Goal: Information Seeking & Learning: Learn about a topic

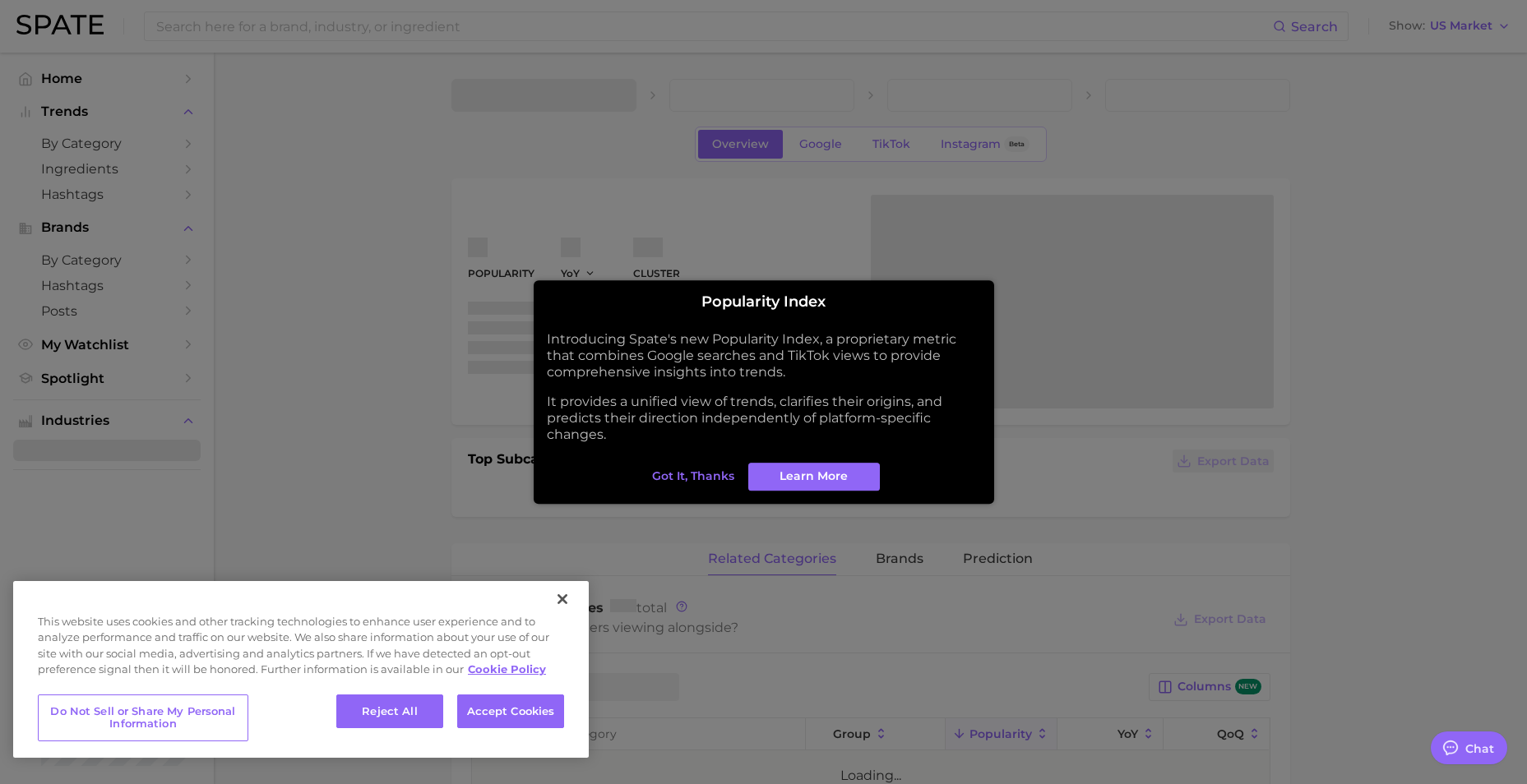
type textarea "x"
click at [699, 475] on span "Got it, thanks" at bounding box center [693, 477] width 83 height 14
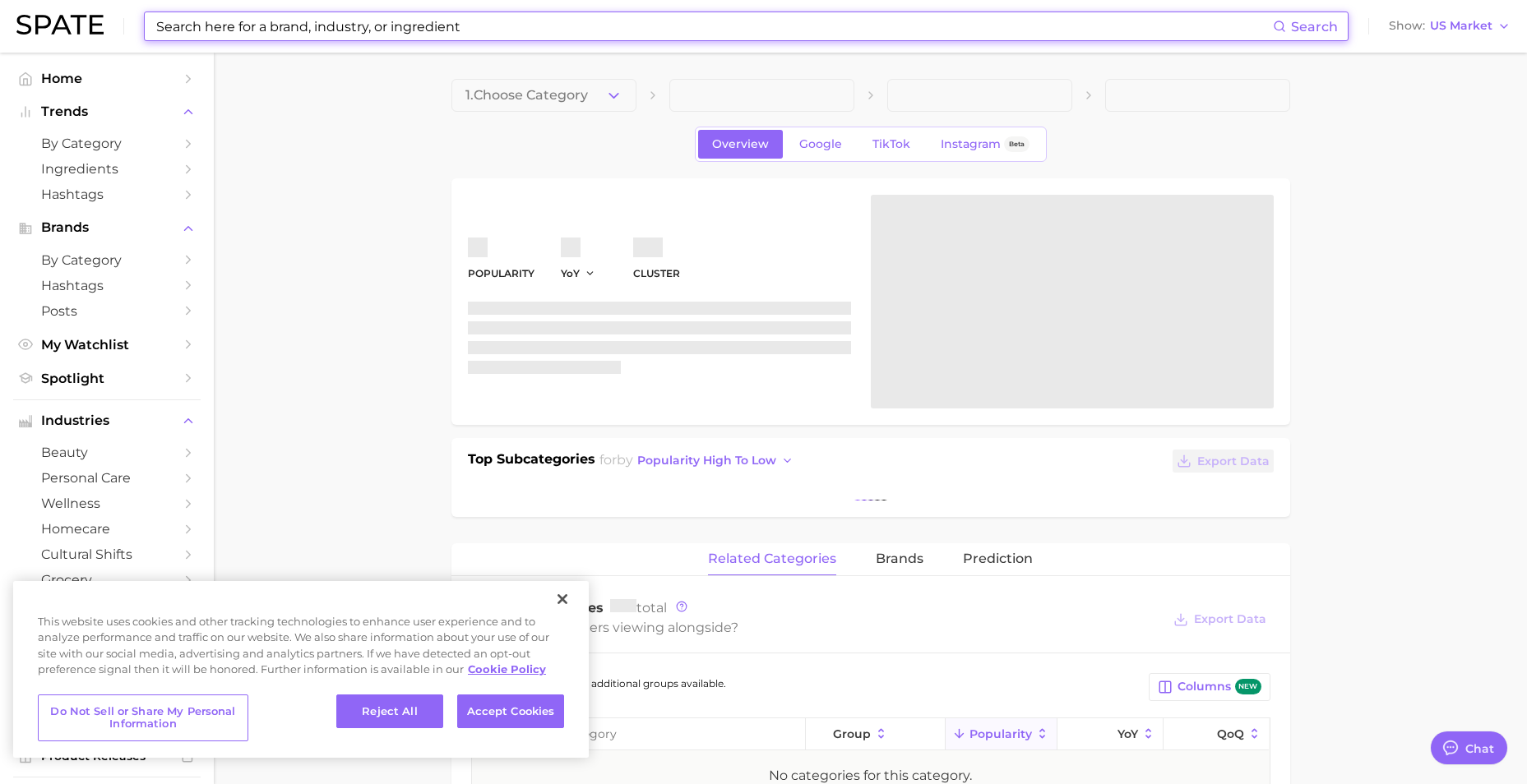
click at [319, 18] on input at bounding box center [713, 26] width 1118 height 28
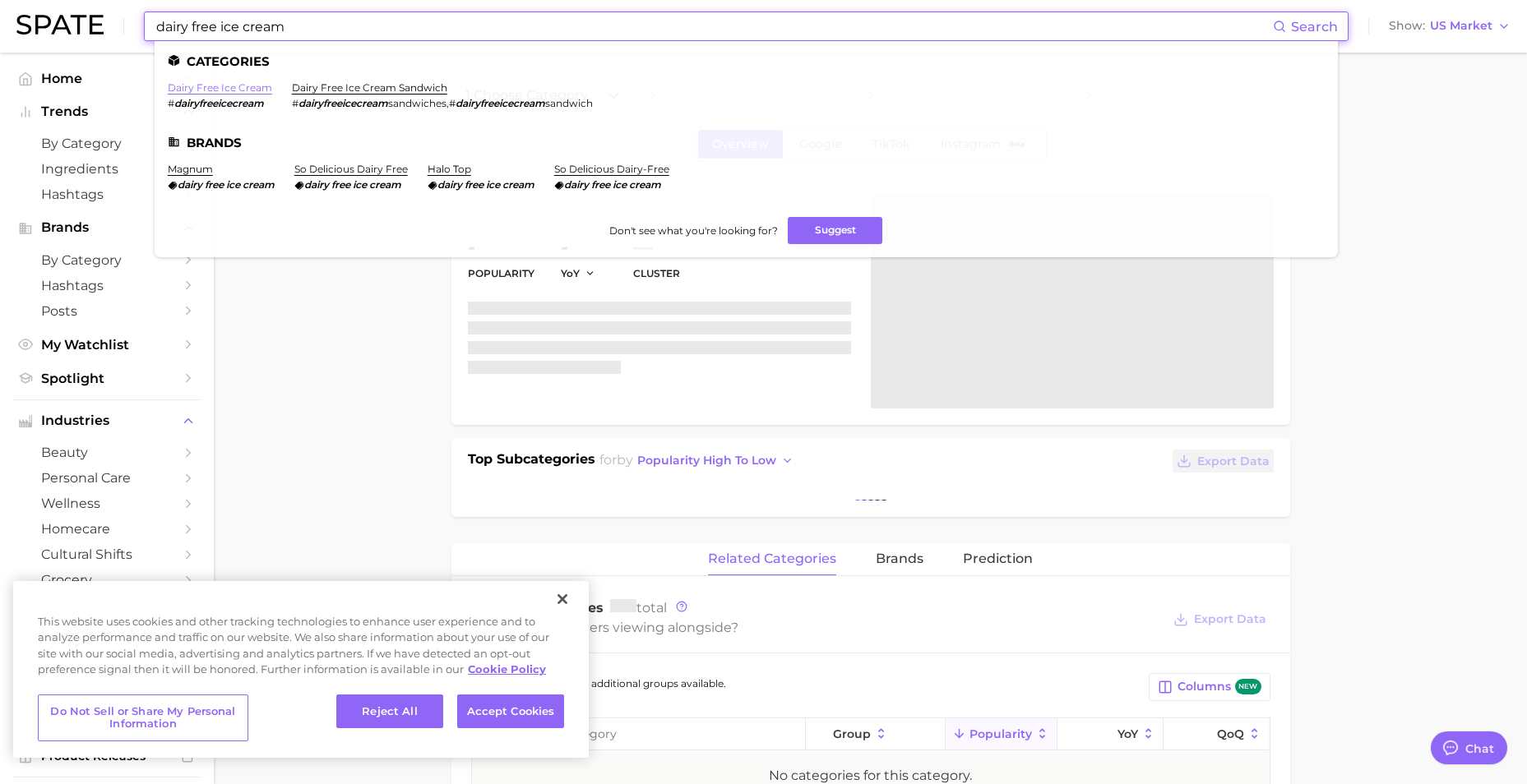
type input "dairy free ice cream"
click at [263, 88] on link "dairy free ice cream" at bounding box center [219, 88] width 104 height 13
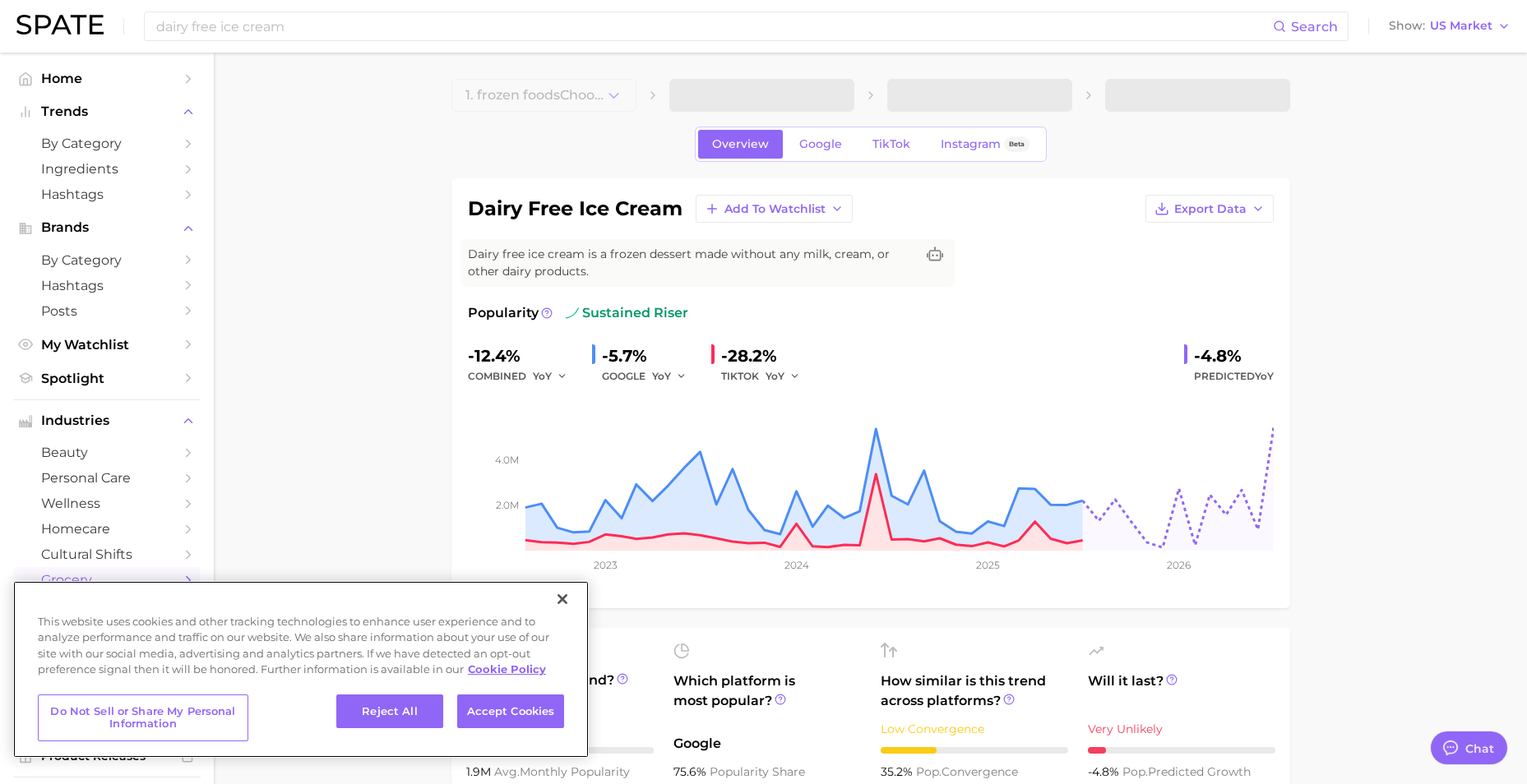
type textarea "x"
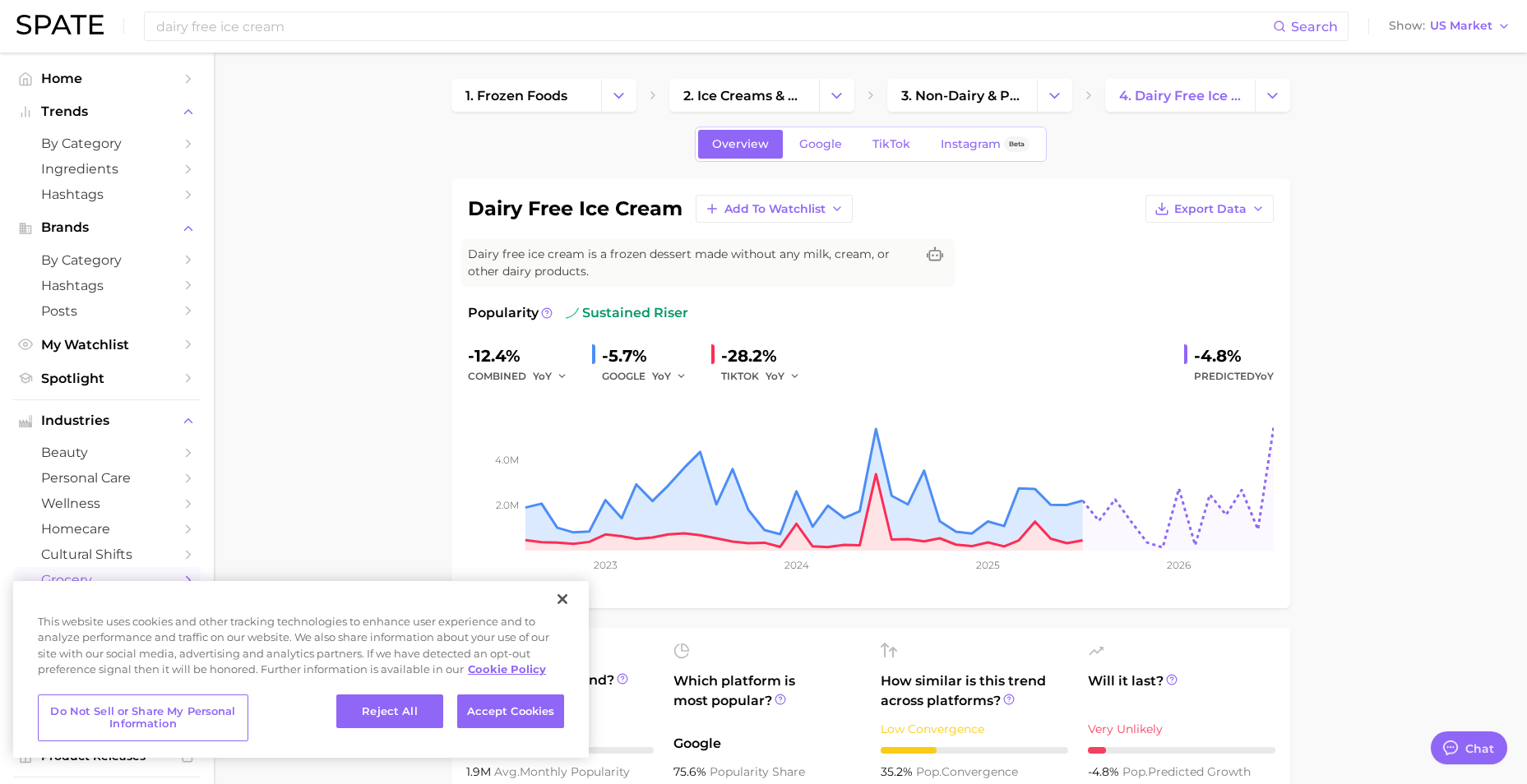
click at [828, 160] on div "Overview Google TikTok Instagram Beta" at bounding box center [871, 144] width 352 height 35
click at [822, 149] on span "Google" at bounding box center [820, 144] width 43 height 14
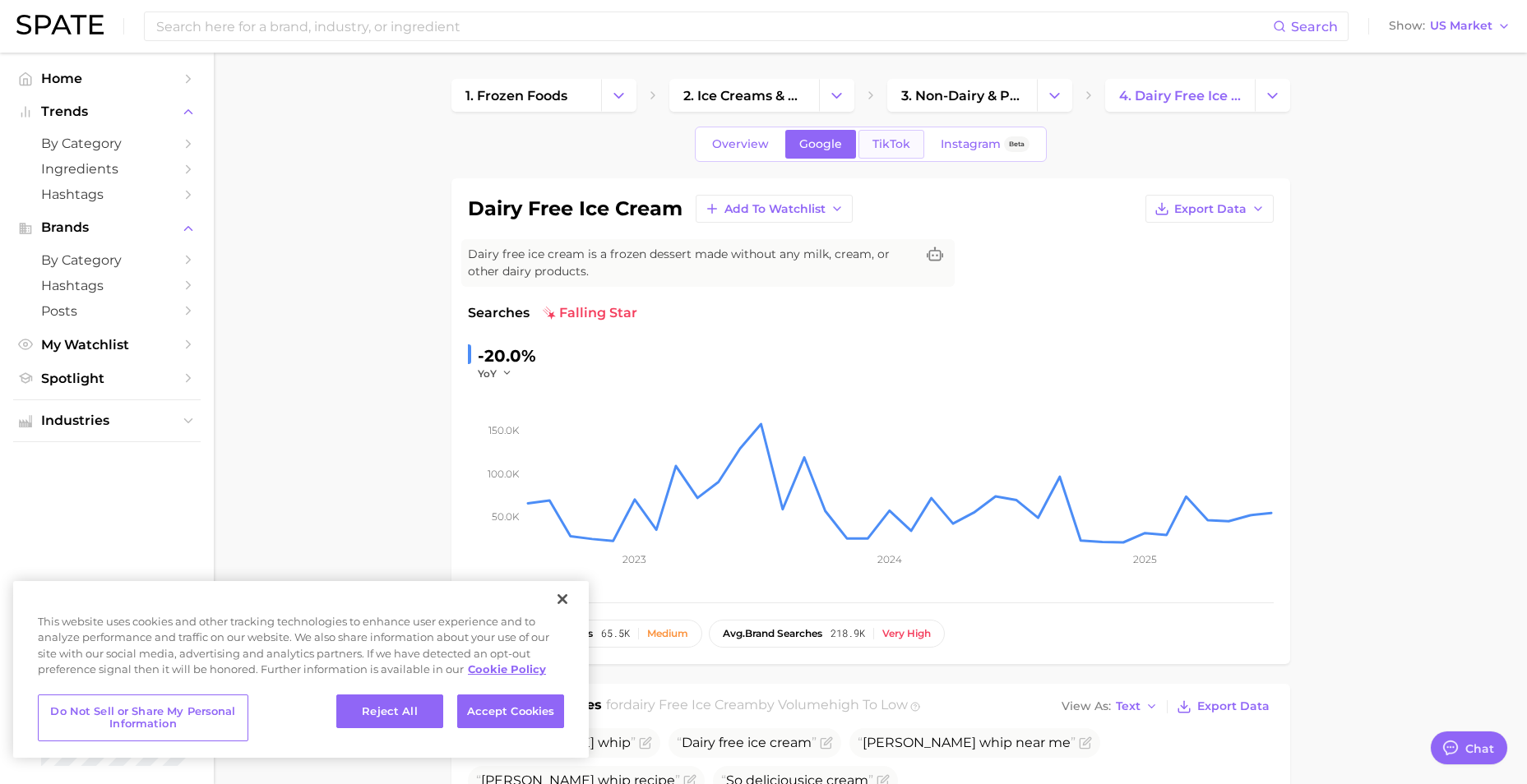
click at [901, 146] on span "TikTok" at bounding box center [891, 144] width 38 height 14
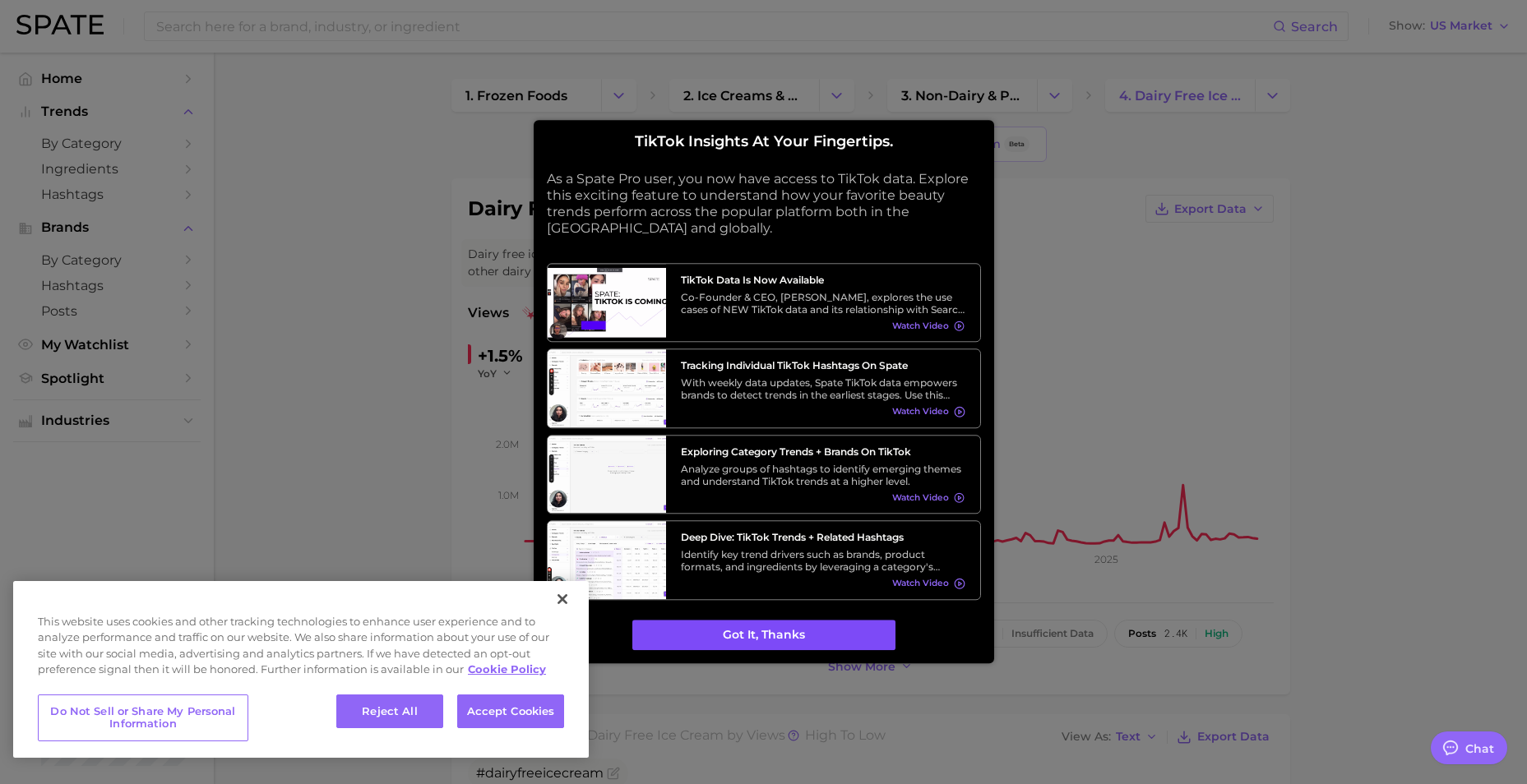
click at [856, 626] on button "Got it, thanks" at bounding box center [764, 635] width 263 height 31
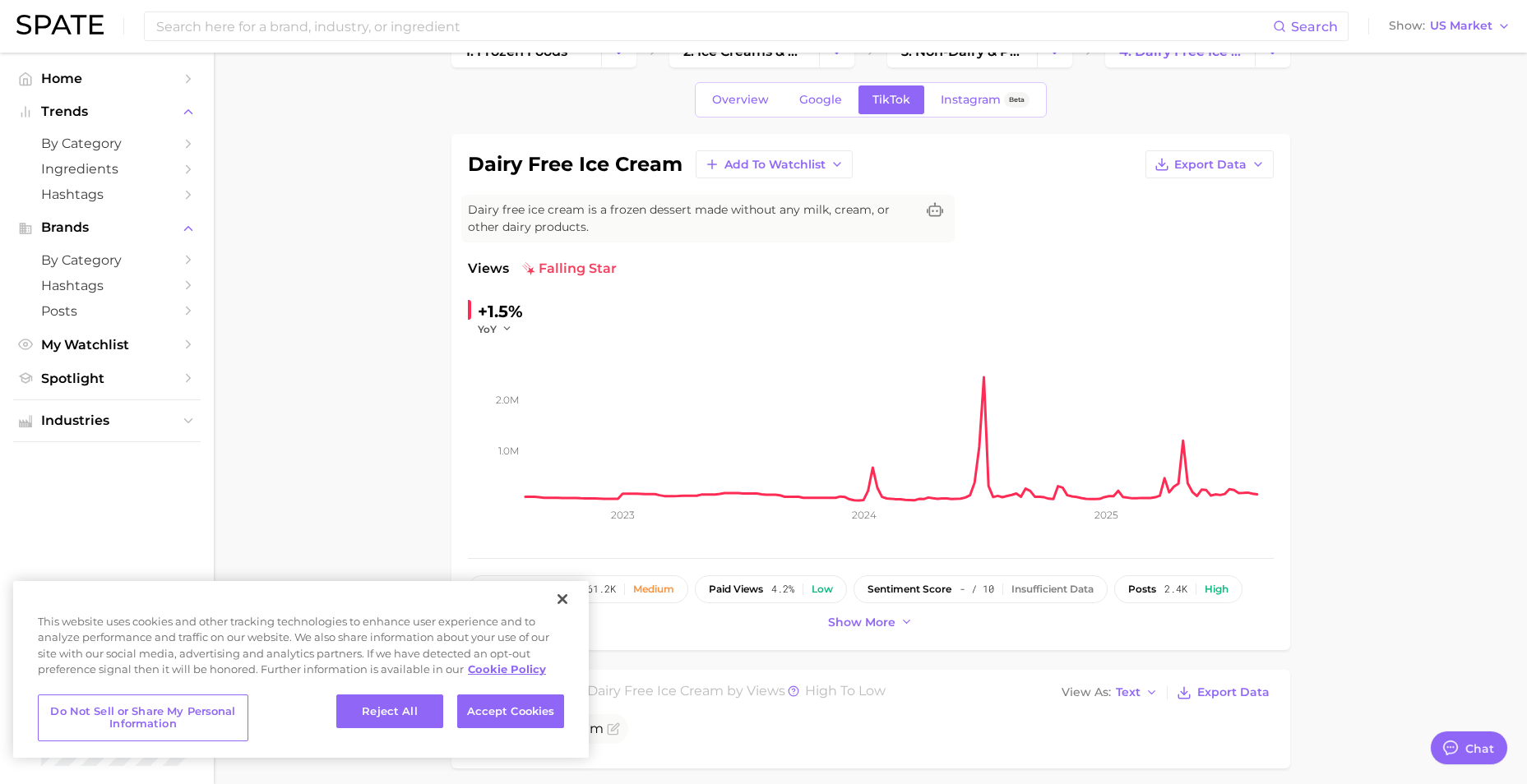
scroll to position [83, 0]
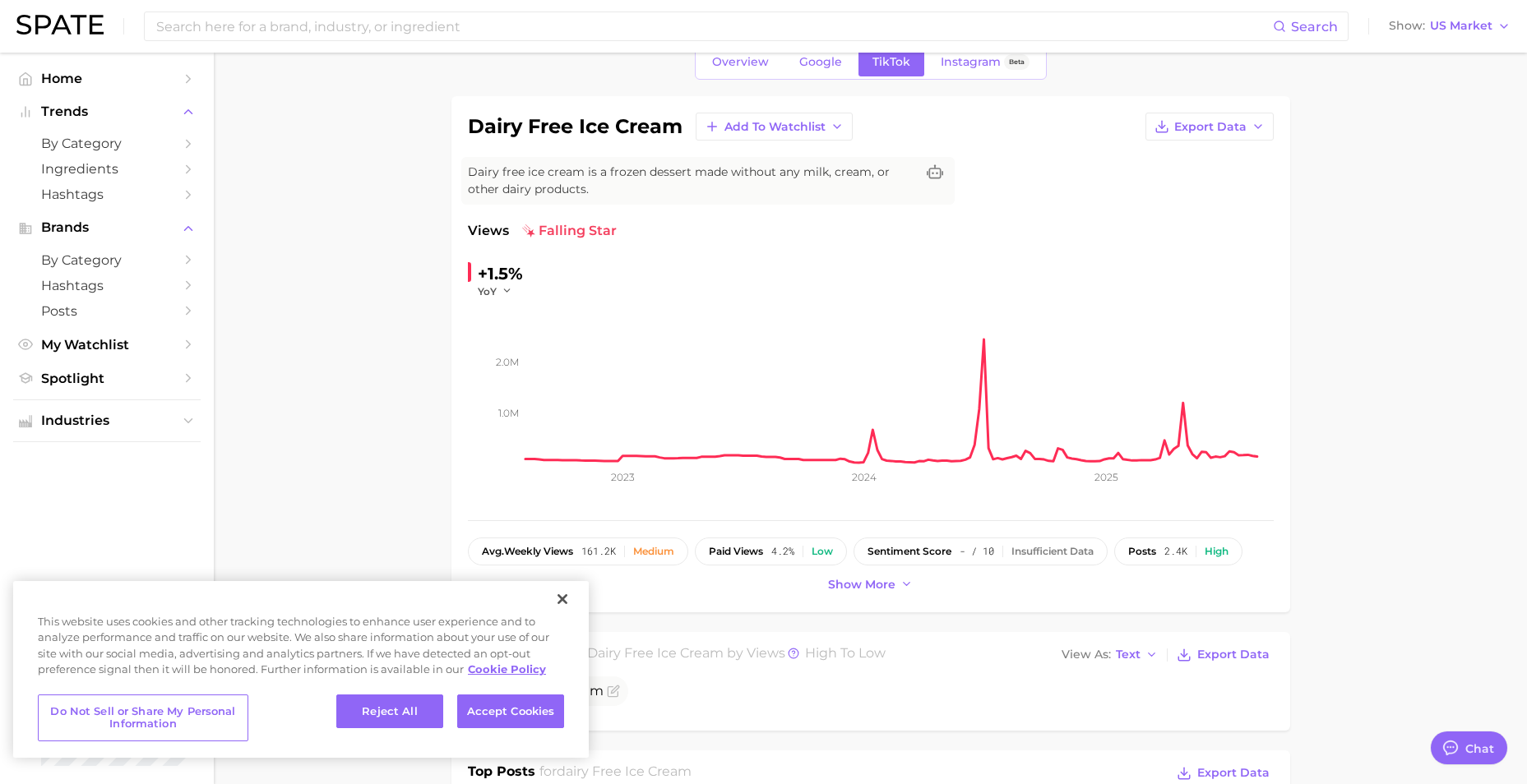
click at [813, 71] on link "Google" at bounding box center [820, 62] width 71 height 29
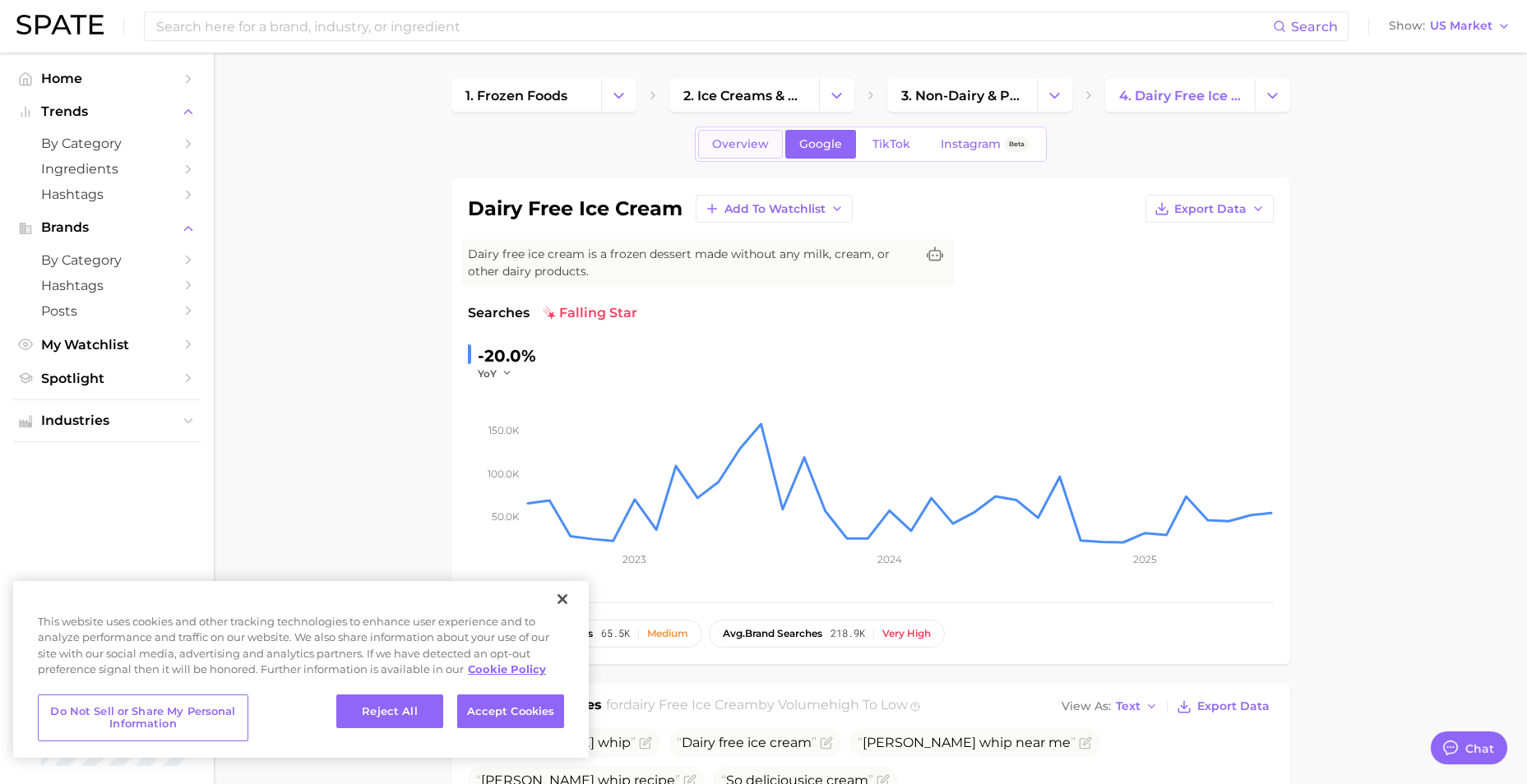
click at [718, 134] on link "Overview" at bounding box center [741, 145] width 85 height 29
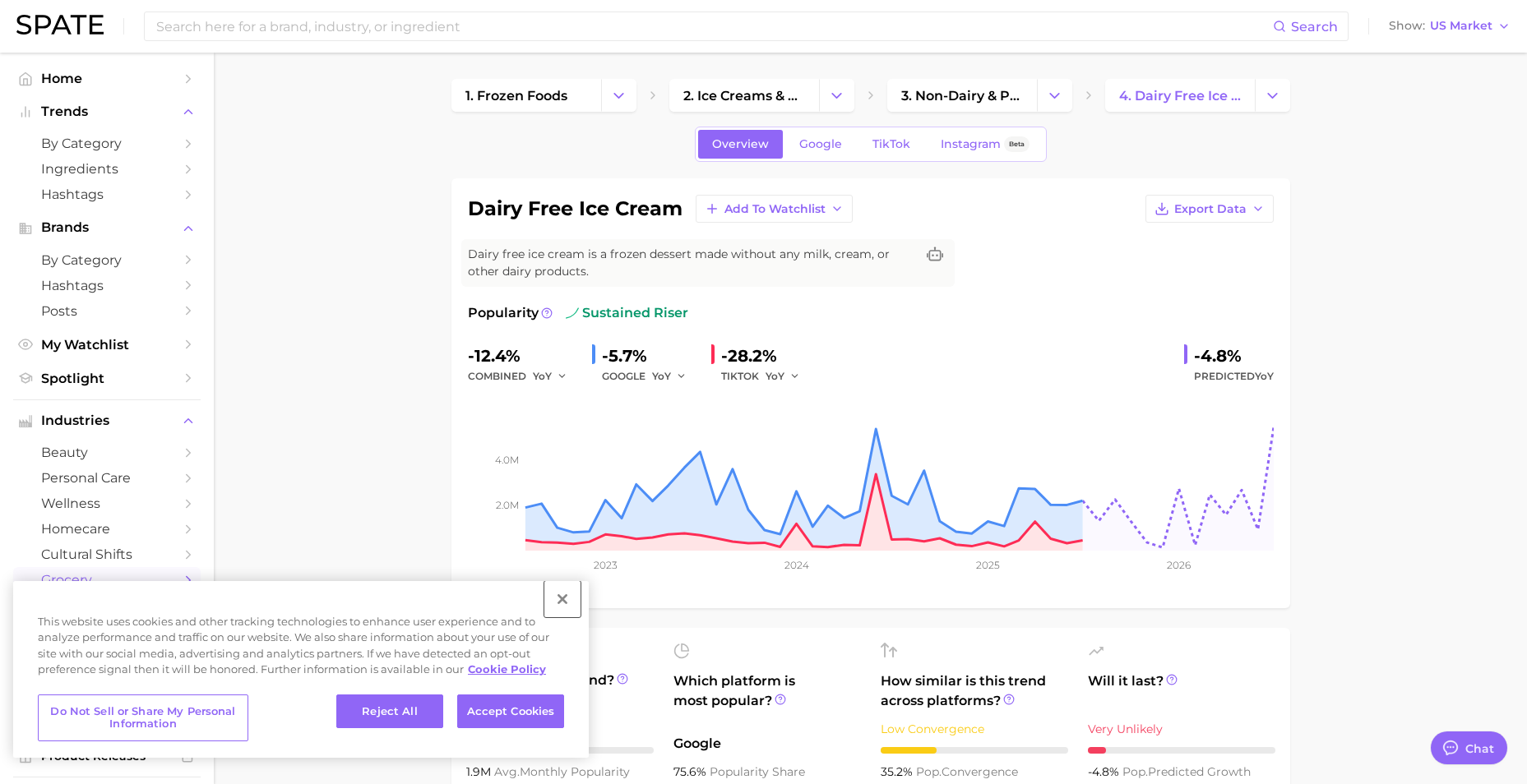
click at [567, 599] on button "Close" at bounding box center [562, 599] width 36 height 36
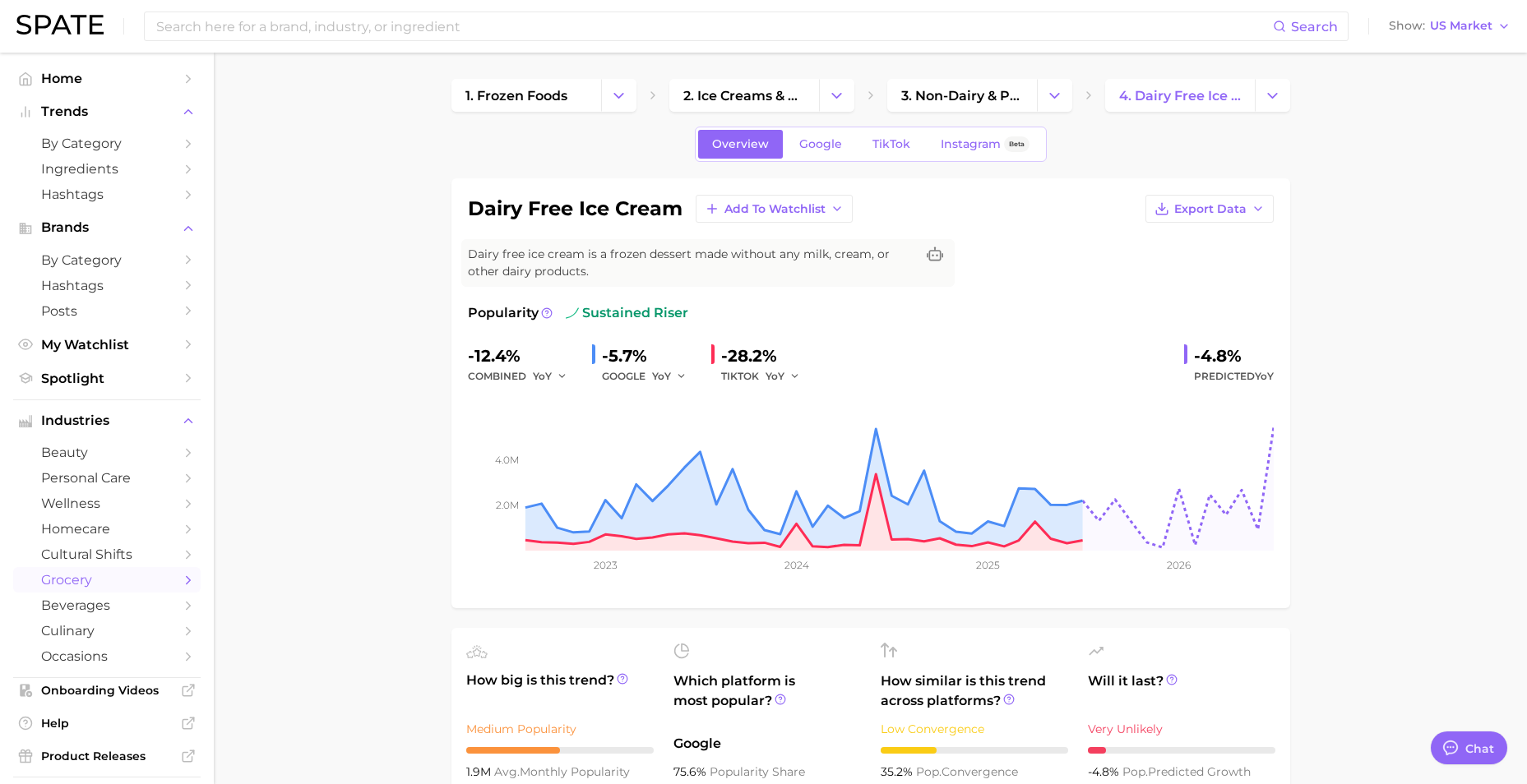
click at [527, 300] on div "dairy free ice cream Add to Watchlist Export Data Dairy free ice cream is a fro…" at bounding box center [871, 393] width 806 height 397
click at [546, 316] on icon at bounding box center [547, 313] width 12 height 12
click at [617, 16] on input at bounding box center [713, 26] width 1118 height 28
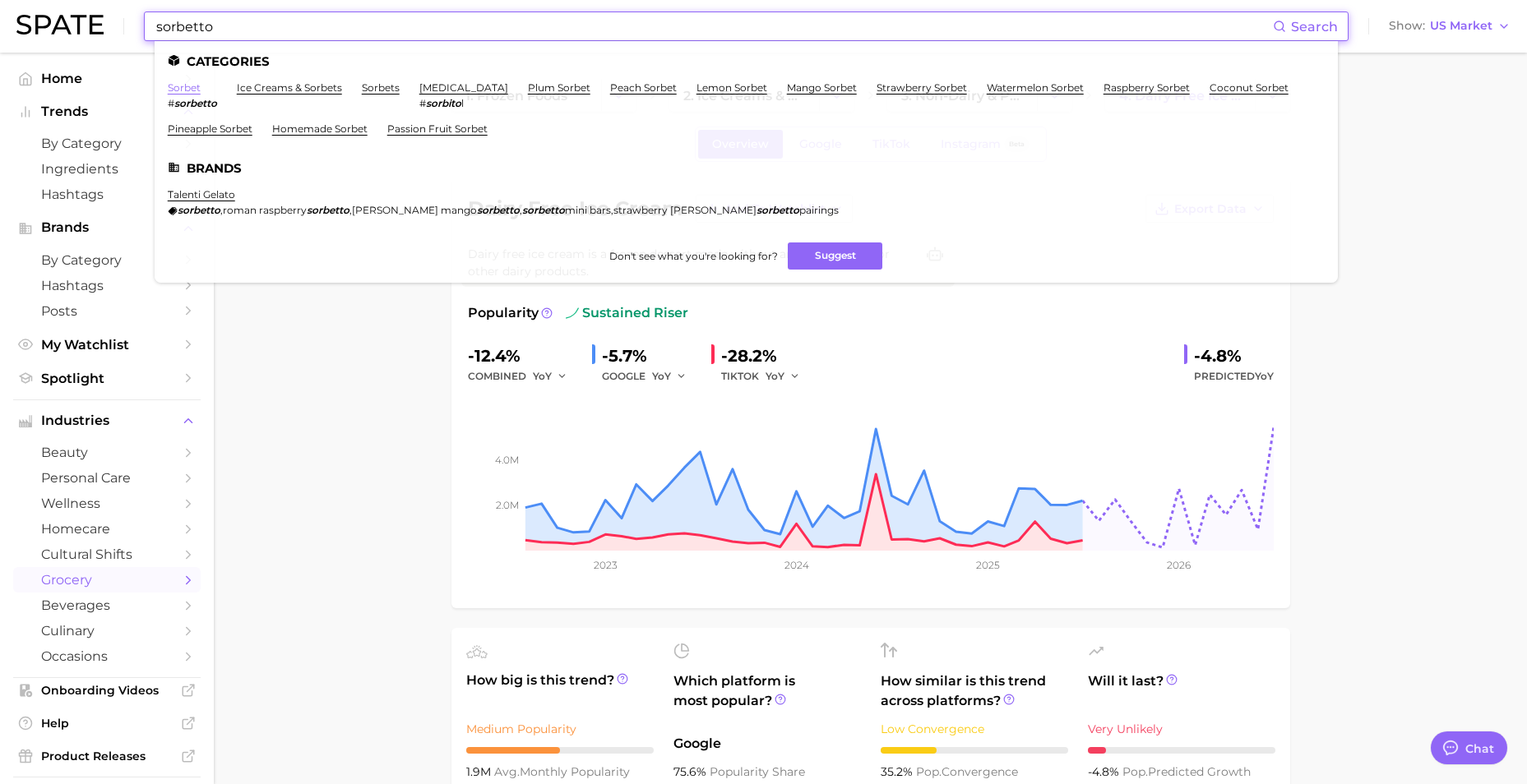
type input "sorbetto"
click at [191, 88] on link "sorbet" at bounding box center [184, 88] width 33 height 13
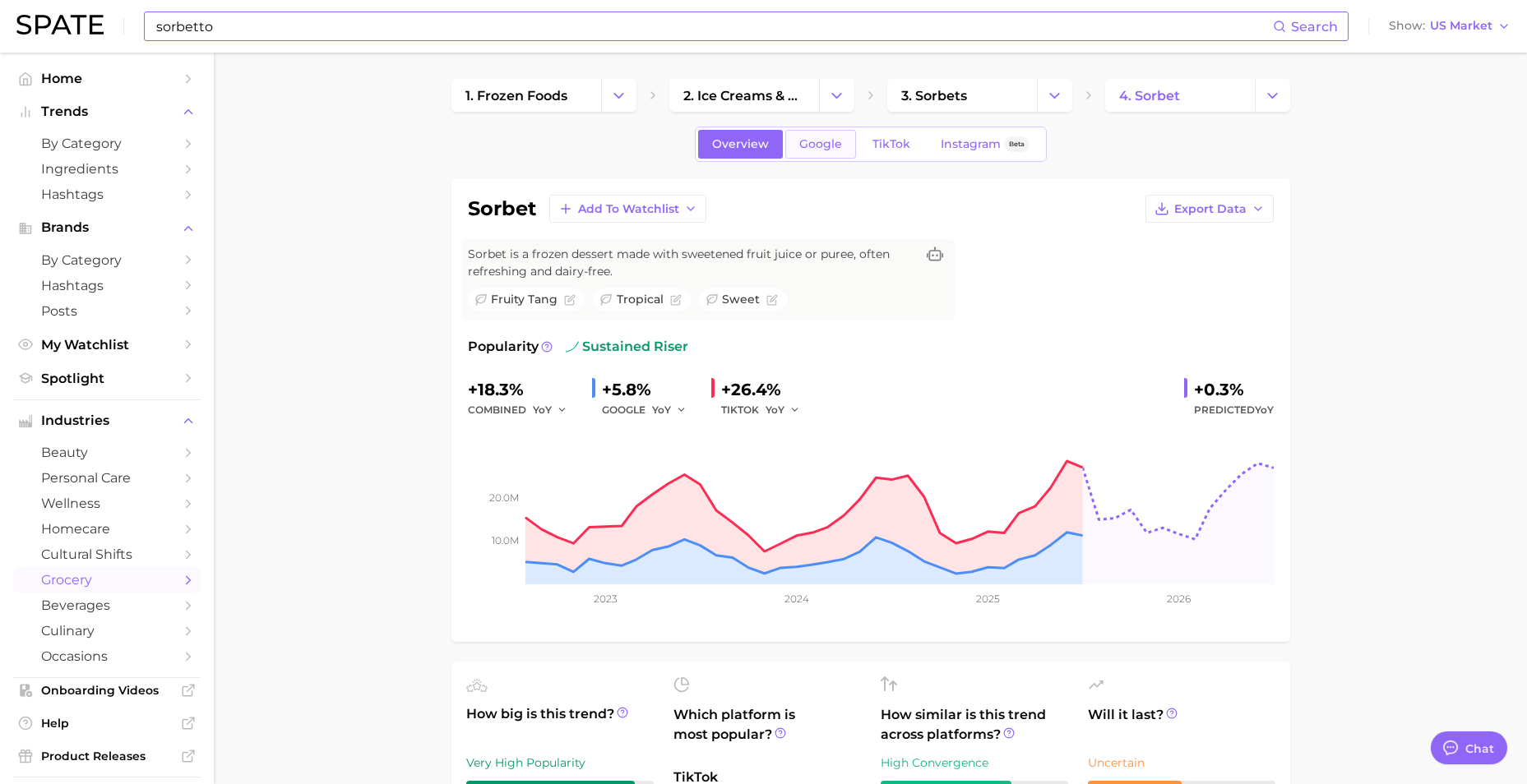
click at [846, 148] on link "Google" at bounding box center [820, 145] width 71 height 29
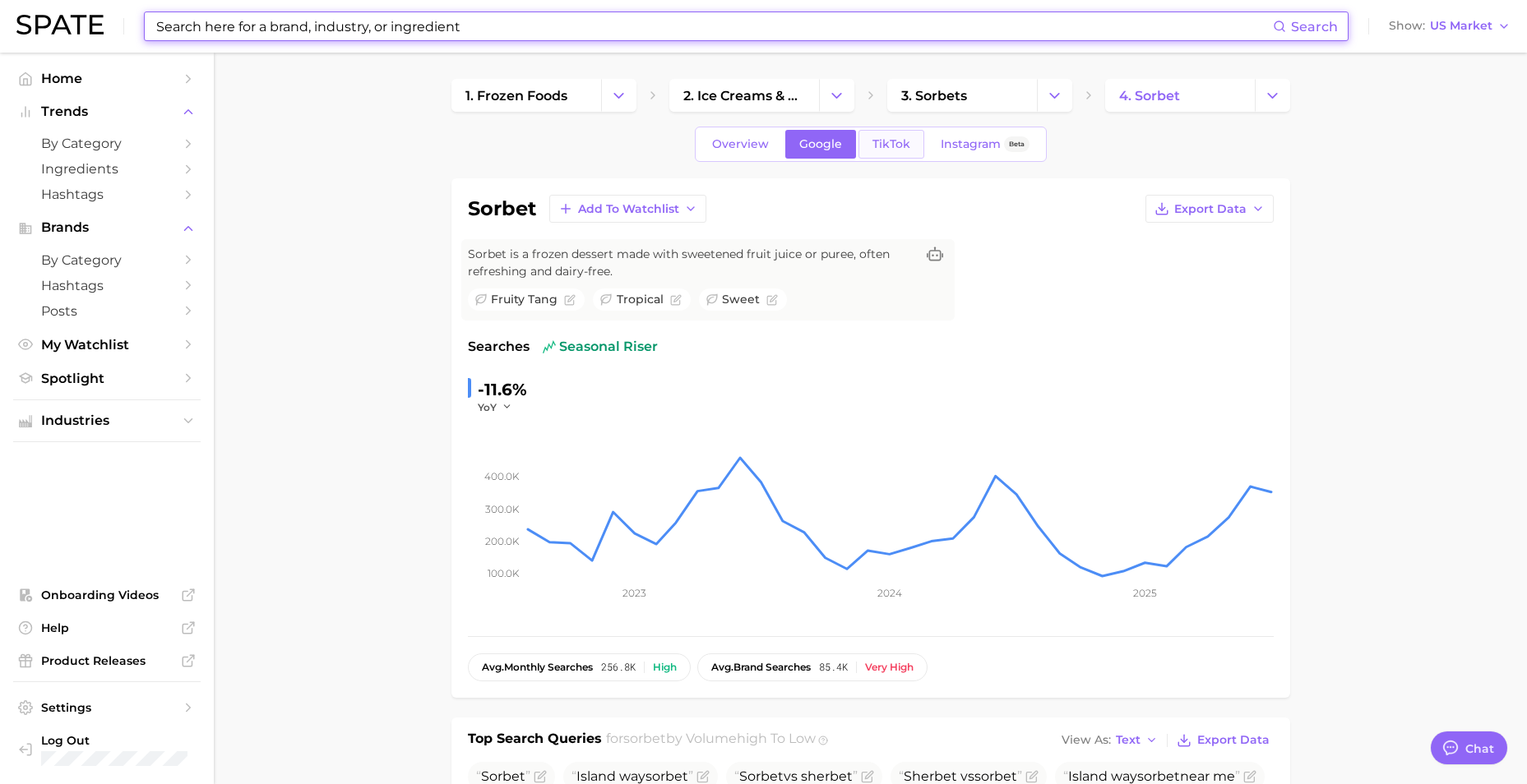
click at [880, 149] on span "TikTok" at bounding box center [891, 144] width 38 height 14
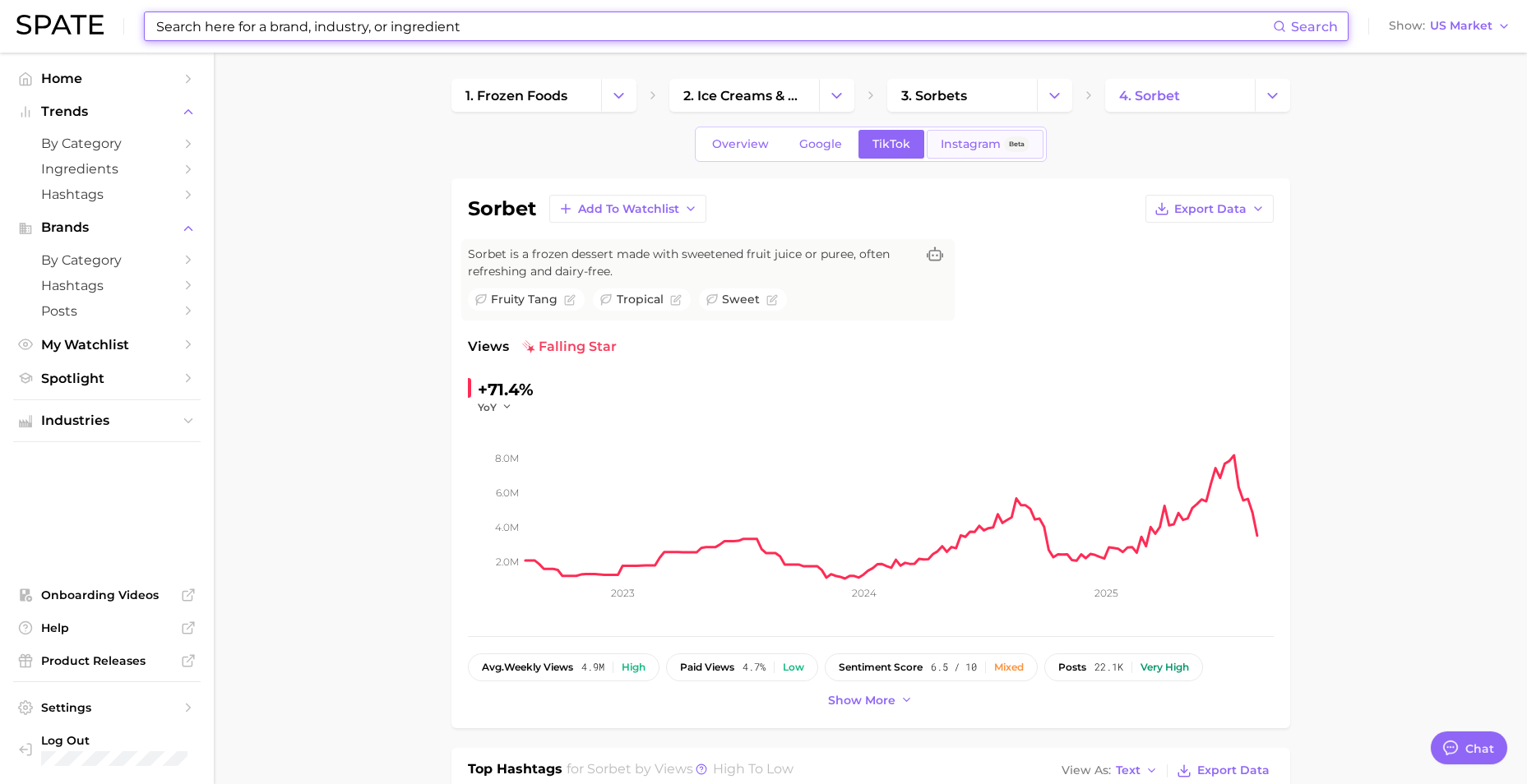
click at [947, 141] on span "Instagram" at bounding box center [971, 144] width 60 height 14
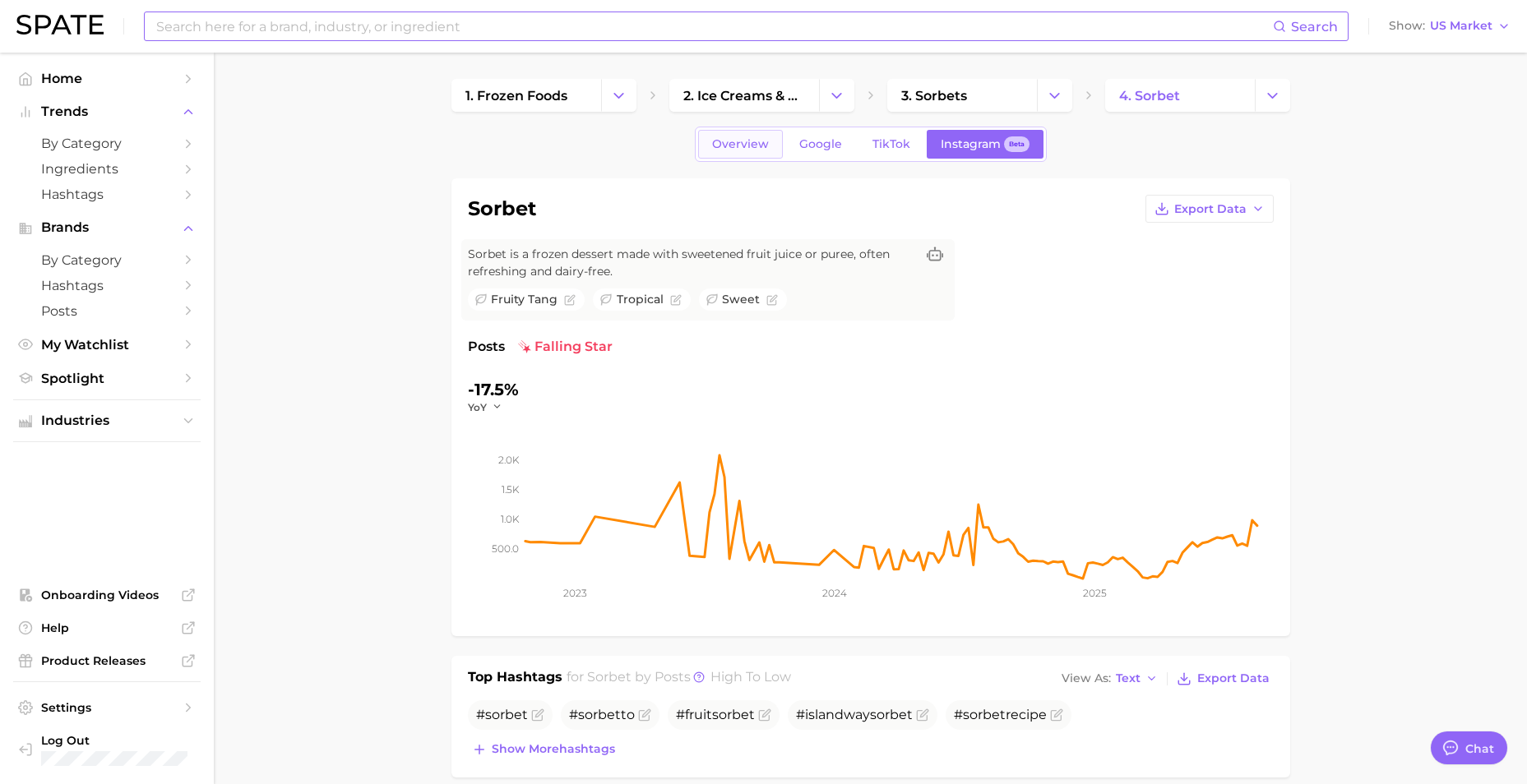
click at [755, 135] on link "Overview" at bounding box center [741, 145] width 85 height 29
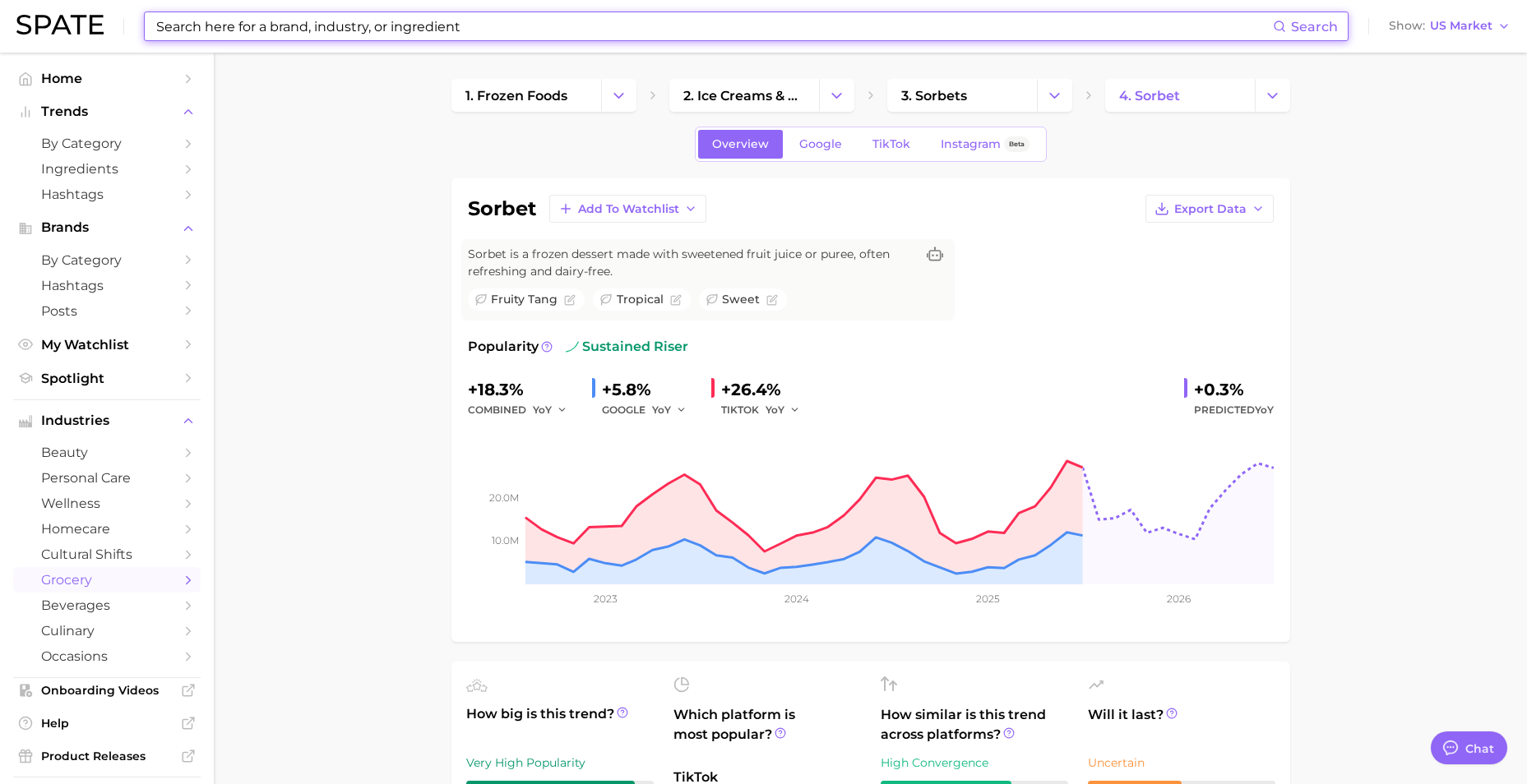
click at [463, 39] on input at bounding box center [713, 26] width 1118 height 28
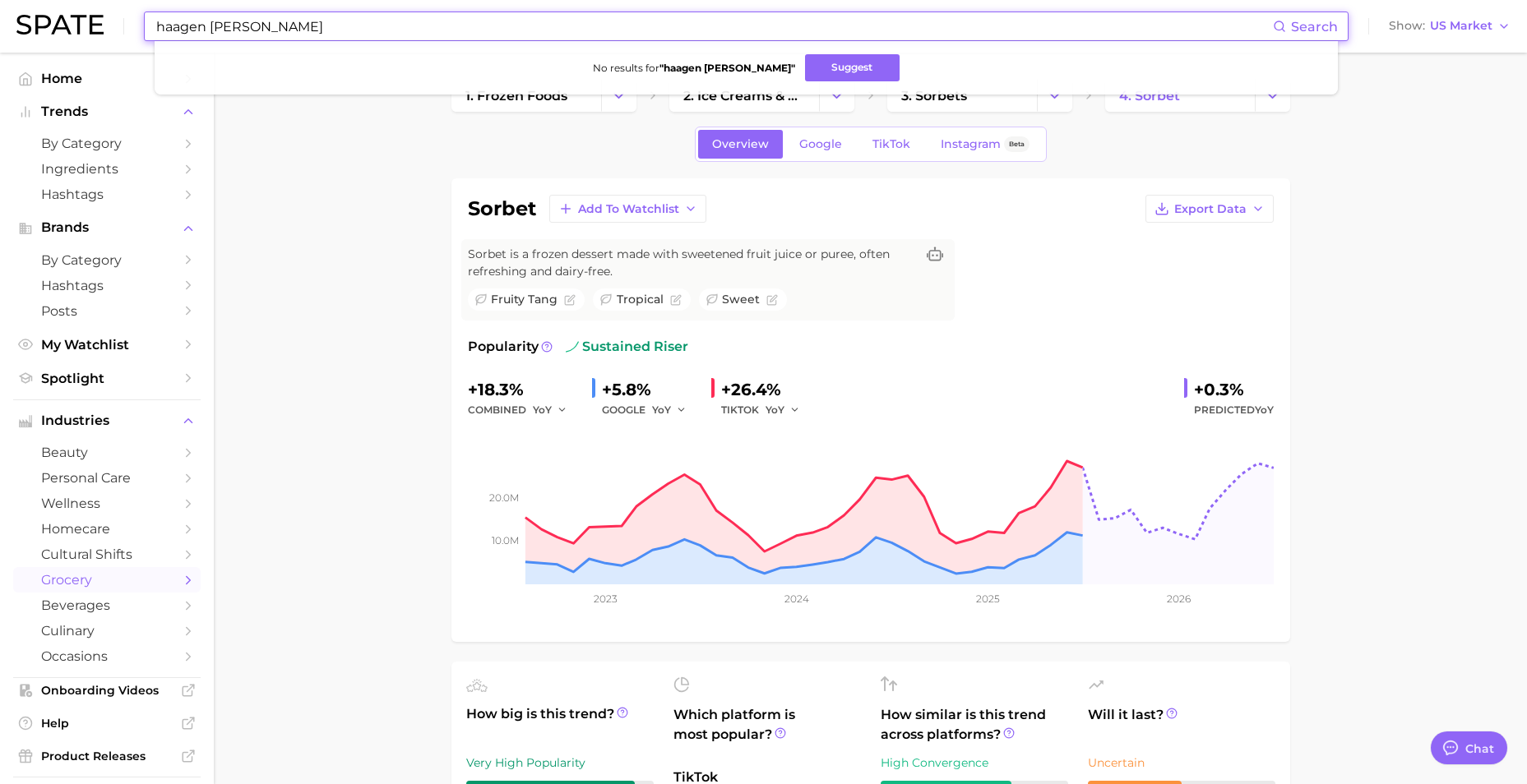
drag, startPoint x: 463, startPoint y: 39, endPoint x: 92, endPoint y: -8, distance: 374.0
click at [92, 0] on html "haagen dazs sorbet Search No results for " haagen dazs sorbet " Suggest Show US…" at bounding box center [763, 392] width 1527 height 784
click at [813, 64] on button "Suggest" at bounding box center [822, 68] width 94 height 27
click at [289, 24] on input "talenti sorbet" at bounding box center [713, 26] width 1118 height 28
click at [193, 18] on input "talenti sorbet" at bounding box center [713, 26] width 1118 height 28
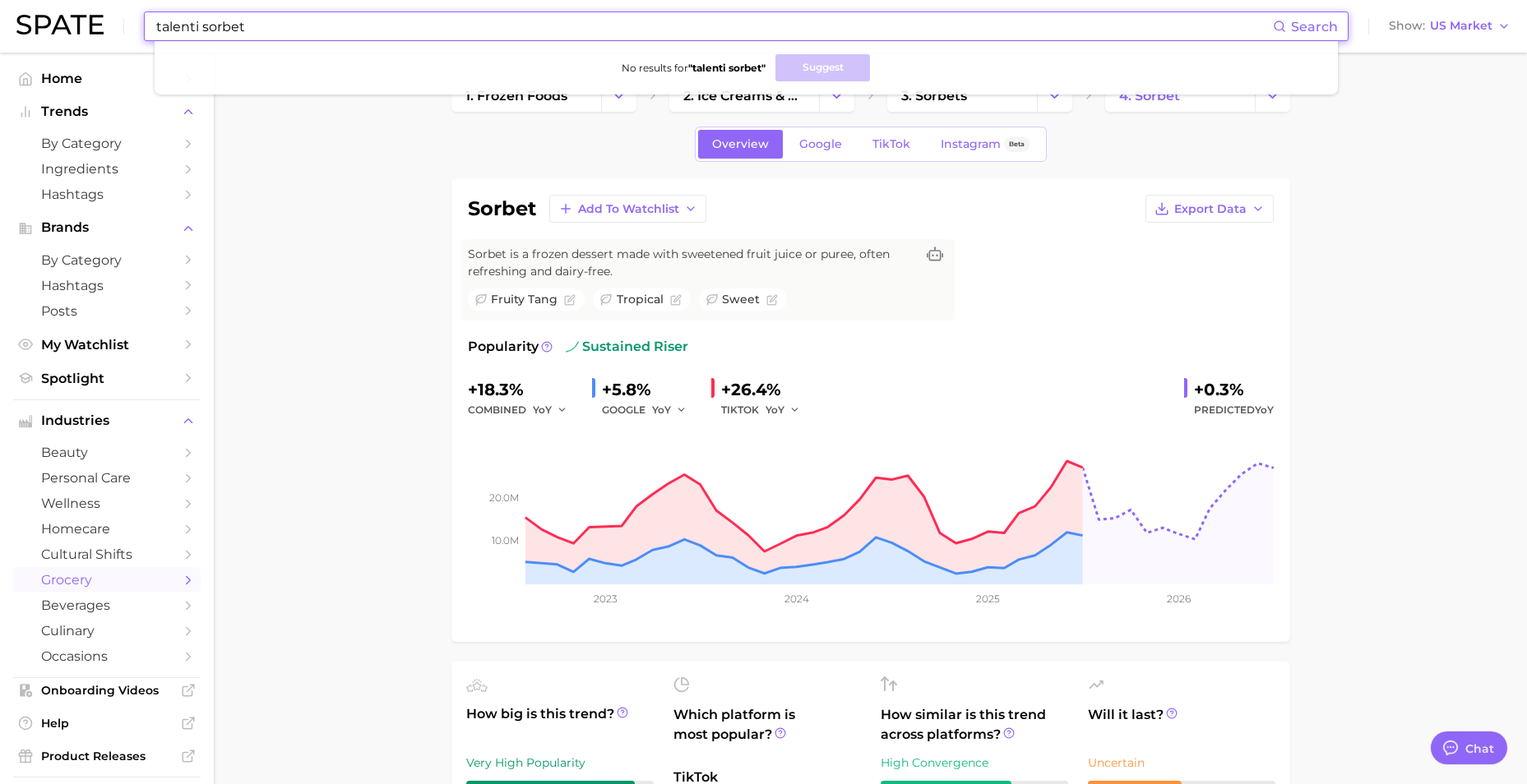
click at [193, 18] on input "talenti sorbet" at bounding box center [713, 26] width 1118 height 28
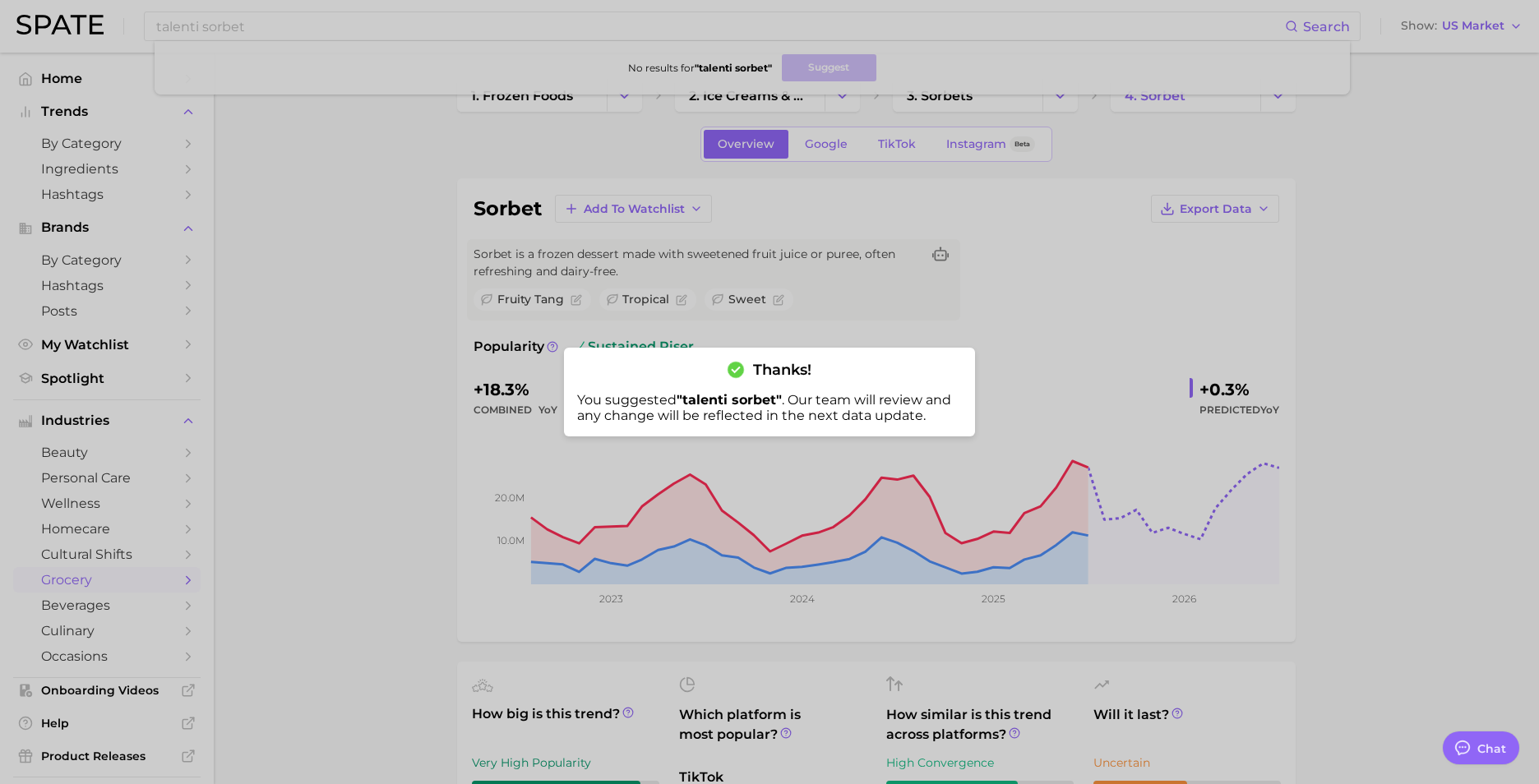
click at [219, 115] on div at bounding box center [770, 392] width 1539 height 784
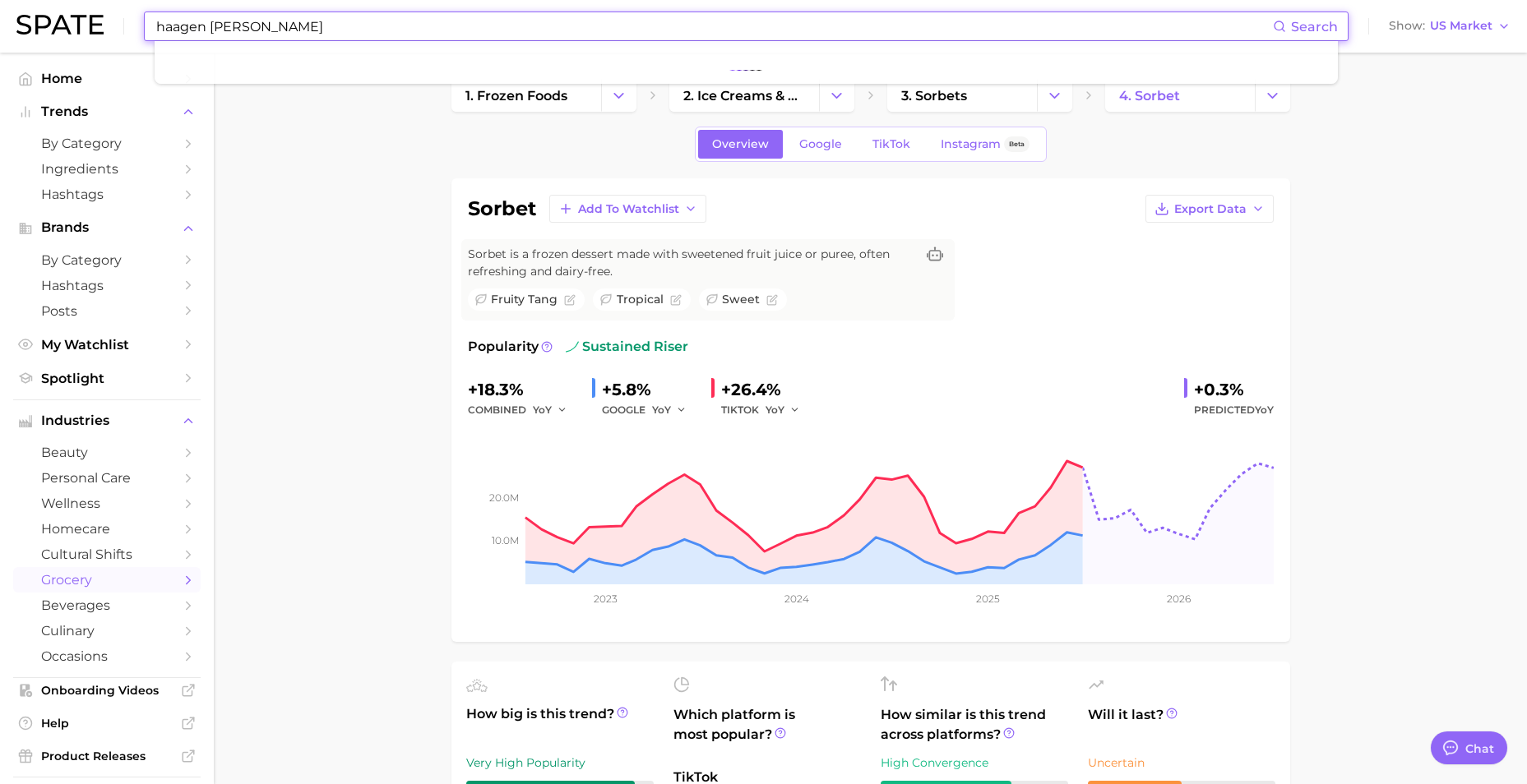
type input "haagen dazs sorbet"
click at [585, 67] on li at bounding box center [745, 62] width 1157 height 17
